Goal: Browse casually

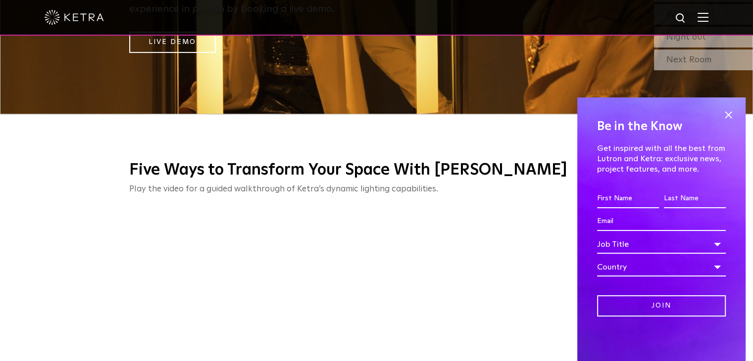
scroll to position [248, 0]
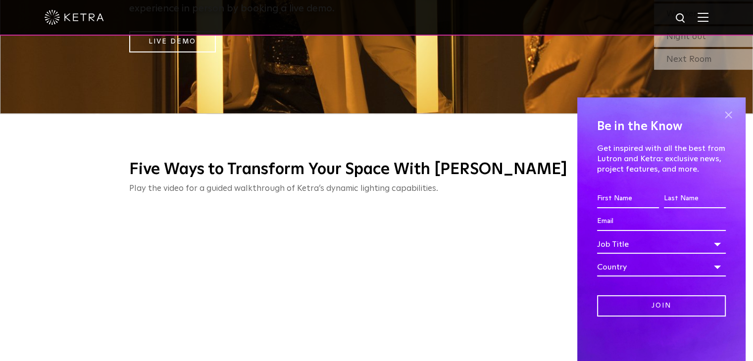
click at [728, 116] on span at bounding box center [728, 114] width 15 height 15
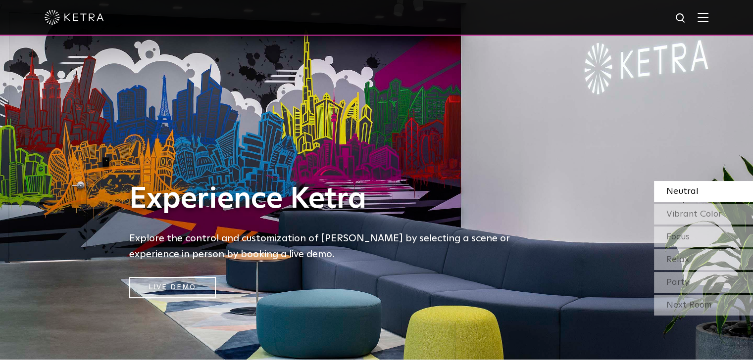
scroll to position [0, 0]
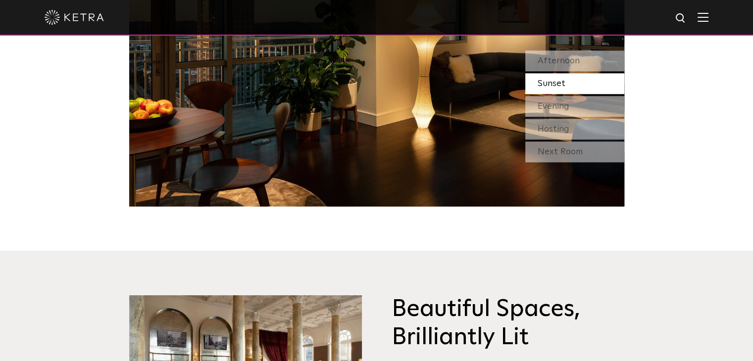
scroll to position [941, 0]
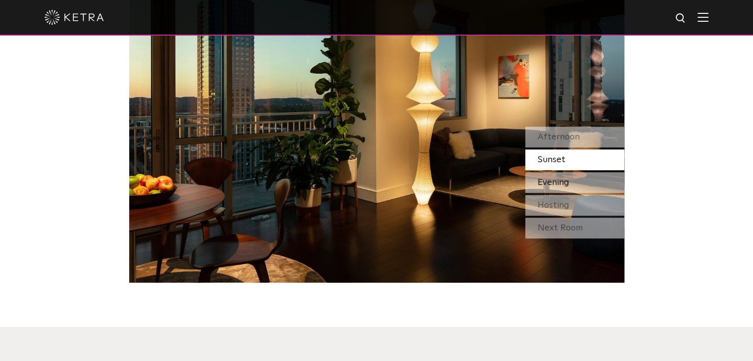
click at [564, 178] on span "Evening" at bounding box center [554, 182] width 32 height 9
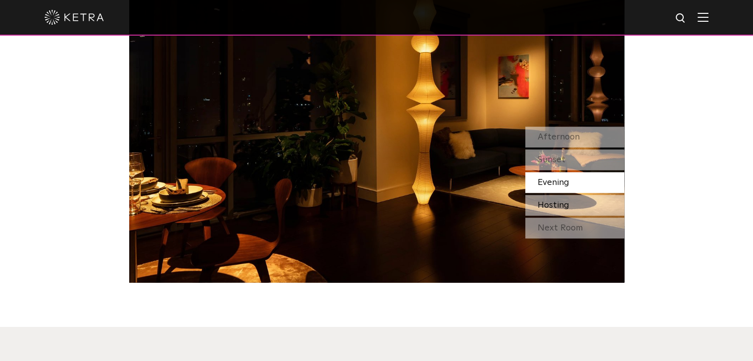
click at [566, 201] on span "Hosting" at bounding box center [554, 205] width 32 height 9
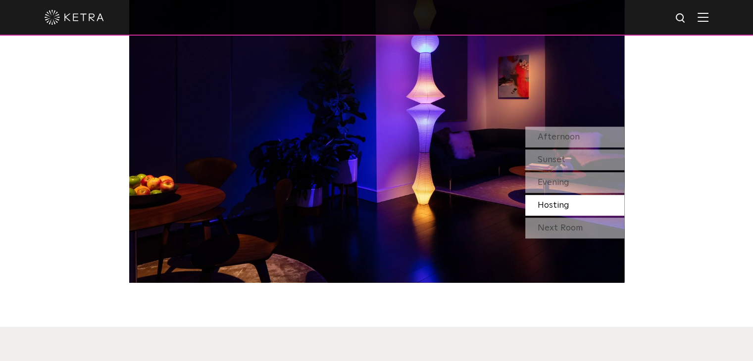
click at [570, 218] on div "Next Room" at bounding box center [574, 228] width 99 height 21
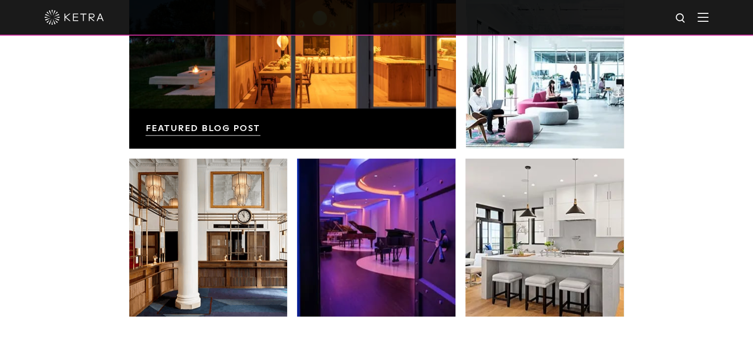
scroll to position [1881, 0]
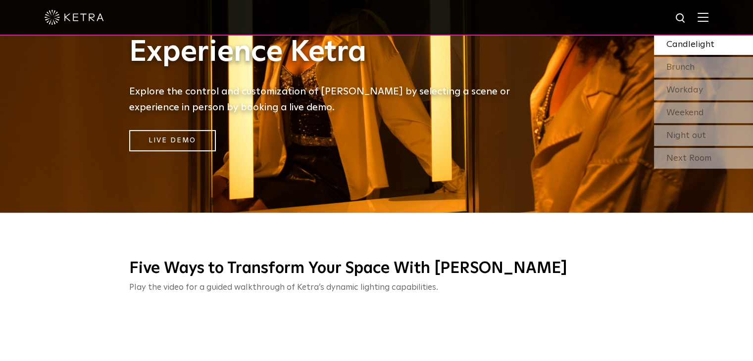
scroll to position [99, 0]
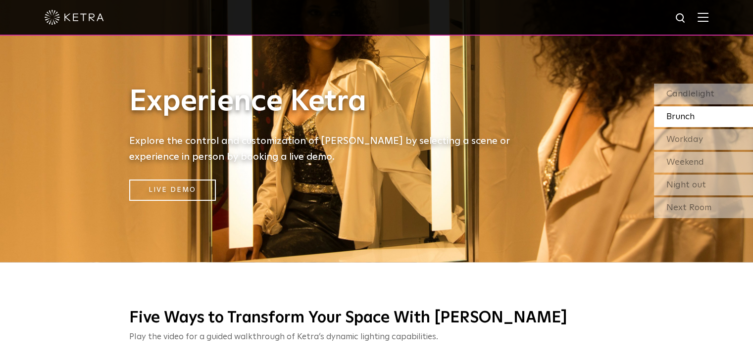
click at [683, 117] on span "Brunch" at bounding box center [680, 116] width 28 height 9
click at [688, 137] on span "Workday" at bounding box center [684, 139] width 37 height 9
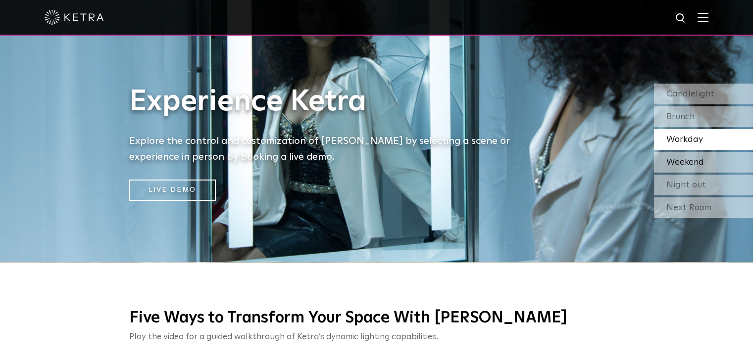
click at [693, 162] on span "Weekend" at bounding box center [685, 162] width 38 height 9
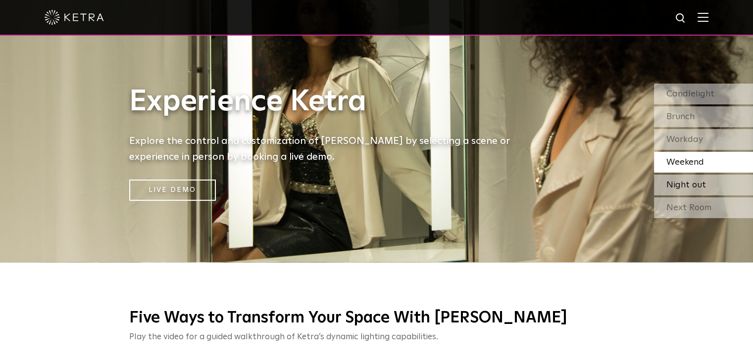
click at [696, 183] on span "Night out" at bounding box center [686, 185] width 40 height 9
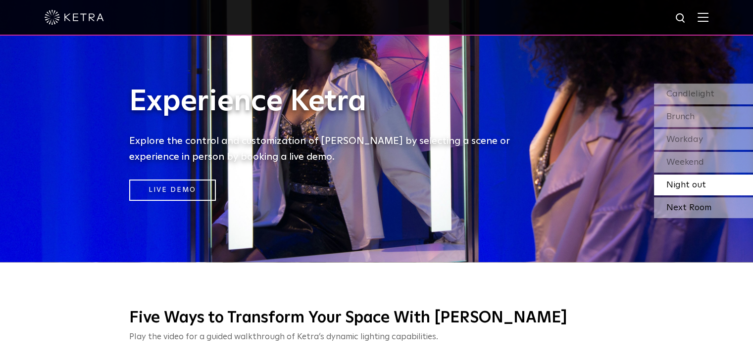
click at [687, 216] on div "Next Room" at bounding box center [703, 208] width 99 height 21
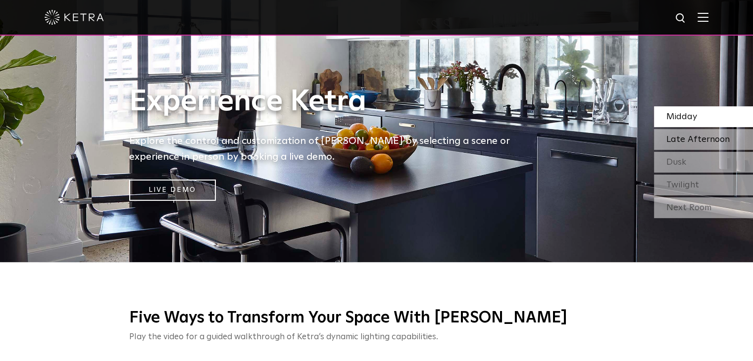
click at [712, 140] on span "Late Afternoon" at bounding box center [697, 139] width 63 height 9
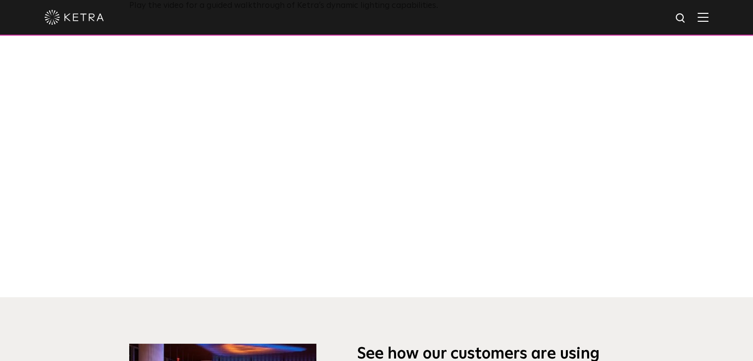
scroll to position [333, 0]
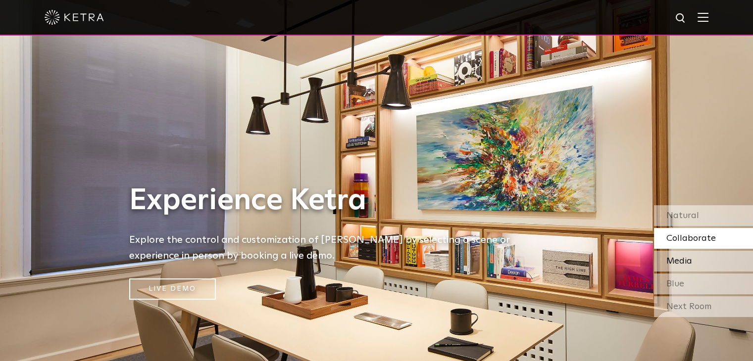
click at [703, 262] on div "Media" at bounding box center [703, 261] width 99 height 21
